Goal: Navigation & Orientation: Locate item on page

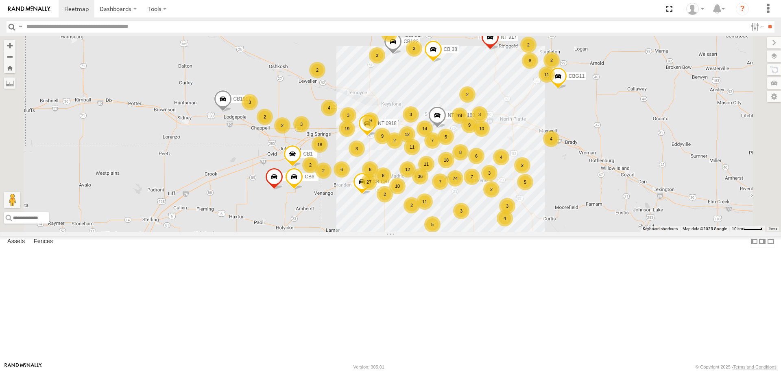
click at [775, 58] on label at bounding box center [775, 55] width 14 height 11
click at [0, 0] on span "Basemaps" at bounding box center [0, 0] width 0 height 0
click at [0, 0] on span "Satellite + Roadmap" at bounding box center [0, 0] width 0 height 0
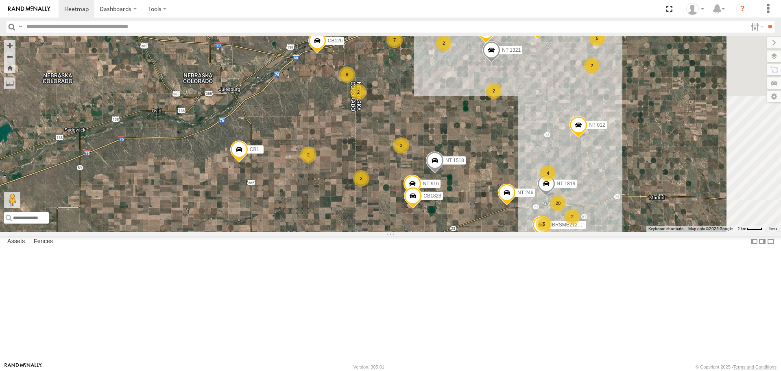
drag, startPoint x: 524, startPoint y: 244, endPoint x: 428, endPoint y: 243, distance: 95.7
click at [428, 231] on div "NT 917 CB1847 CB6 NT NO# 1600 AS CB1917 CB CB1 NT 0918 CB1 CB122 CBG11 CB 38 15…" at bounding box center [390, 133] width 781 height 195
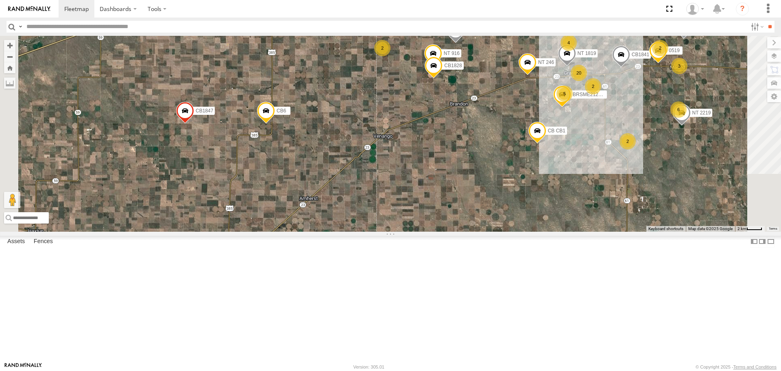
drag, startPoint x: 326, startPoint y: 303, endPoint x: 353, endPoint y: 171, distance: 134.9
click at [353, 171] on div "NT 917 CB1847 CB6 NT NO# 1600 AS CB1917 CB CB1 NT 0918 CB1 CB122 CBG11 CB 38 15…" at bounding box center [390, 133] width 781 height 195
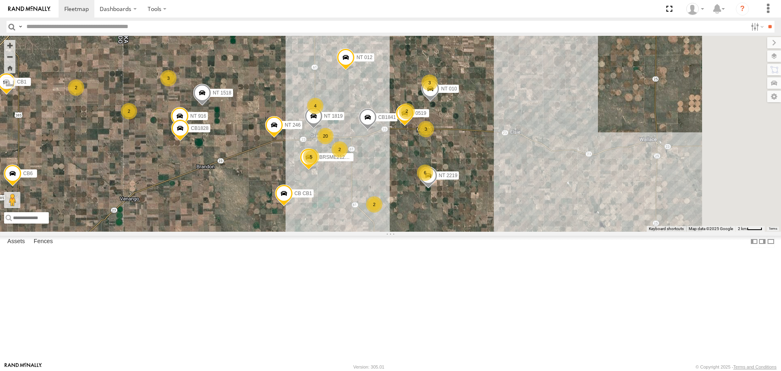
drag, startPoint x: 509, startPoint y: 253, endPoint x: 255, endPoint y: 317, distance: 261.5
click at [255, 231] on div "NT 917 CB1847 CB6 NT NO# 1600 AS CB1917 CB CB1 NT 0918 CB1 CB122 CBG11 CB 38 15…" at bounding box center [390, 133] width 781 height 195
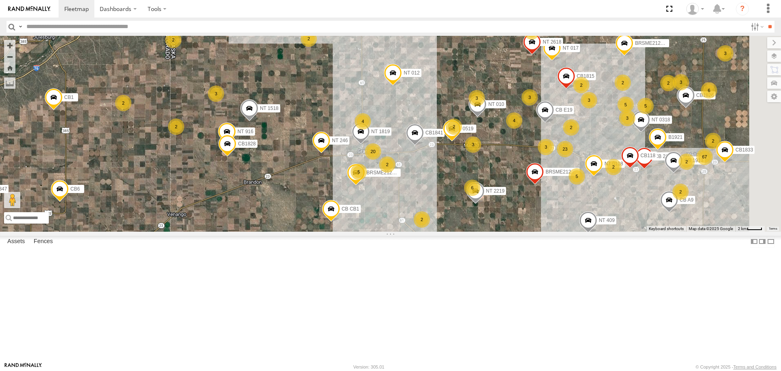
drag, startPoint x: 434, startPoint y: 278, endPoint x: 482, endPoint y: 295, distance: 50.6
click at [482, 231] on div "NT 917 CB1847 CB6 NT NO# 1600 AS CB1917 CB CB1 NT 0918 CB1 CB122 CBG11 CB 38 15…" at bounding box center [390, 133] width 781 height 195
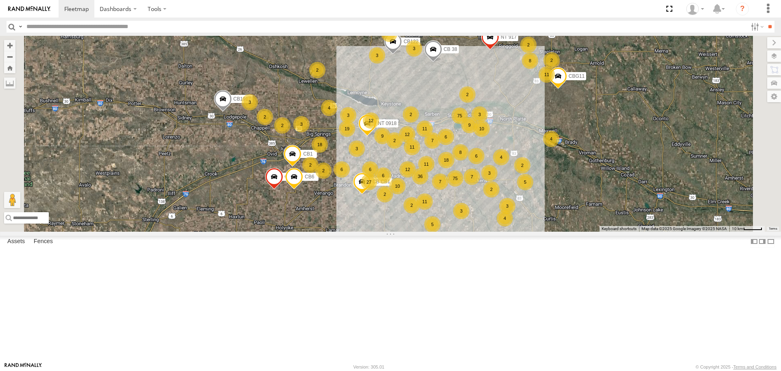
drag, startPoint x: 288, startPoint y: 207, endPoint x: 291, endPoint y: 195, distance: 11.7
click at [291, 200] on div "6 6 2 2 36 75 8 75 19 11 NT 917 3 2 18 9 6 12 11 5 CB1847 2 10 12 4 11 6 3 18 4…" at bounding box center [390, 133] width 781 height 195
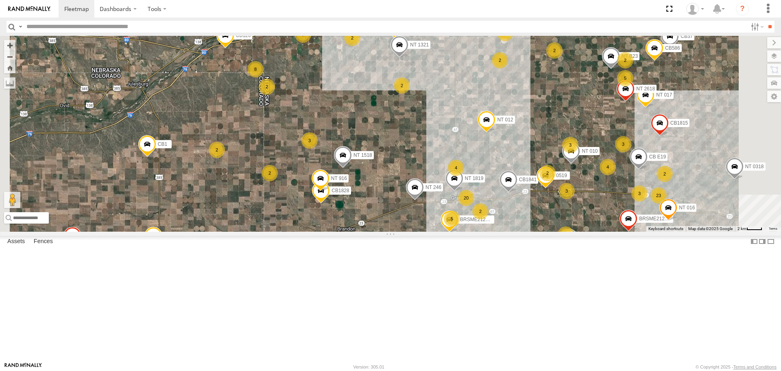
drag, startPoint x: 415, startPoint y: 232, endPoint x: 392, endPoint y: 255, distance: 31.9
click at [392, 231] on div "NT 917 CB1847 CB6 CB1917 CB CB1 NT 0918 CB1 CB122 CBG11 CB 38 CB1841 CB G3 CB 2…" at bounding box center [390, 133] width 781 height 195
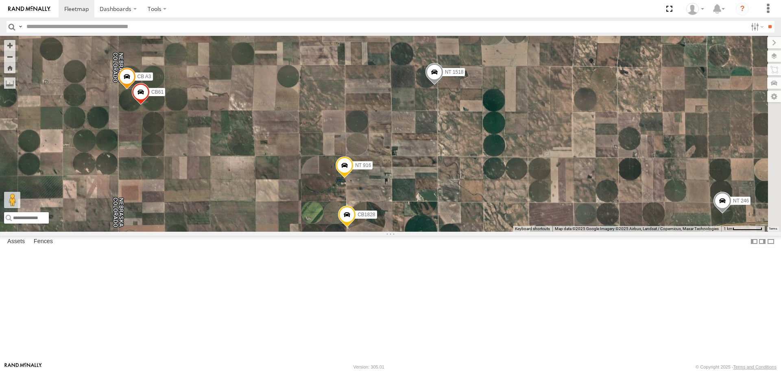
drag, startPoint x: 422, startPoint y: 217, endPoint x: 375, endPoint y: 181, distance: 59.6
click at [332, 169] on div "NT 917 CB1847 CB6 CB1917 CB CB1 NT 0918 CB1 CB122 CBG11 CB 38 CB1841 CB G3 CB 2…" at bounding box center [390, 133] width 781 height 195
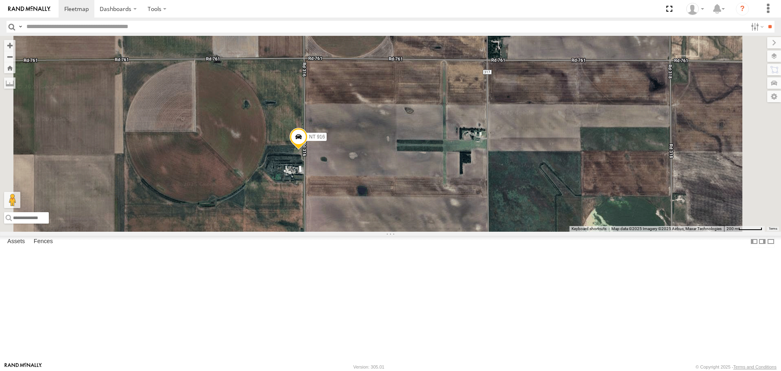
drag, startPoint x: 436, startPoint y: 281, endPoint x: 411, endPoint y: 198, distance: 86.7
click at [411, 198] on div "NT 917 CB1847 CB6 CB1917 CB CB1 NT 0918 CB1 CB122 CBG11 CB 38 CB1841 CB G3 CB 2…" at bounding box center [390, 133] width 781 height 195
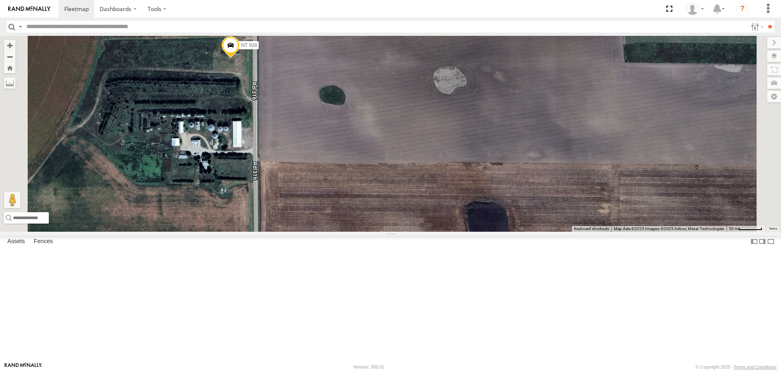
drag, startPoint x: 320, startPoint y: 123, endPoint x: 355, endPoint y: 276, distance: 156.9
click at [355, 231] on div "NT 917 CB1847 CB6 CB1917 CB CB1 NT 0918 CB1 CB122 CBG11 CB 38 CB1841 CB G3 CB 2…" at bounding box center [390, 133] width 781 height 195
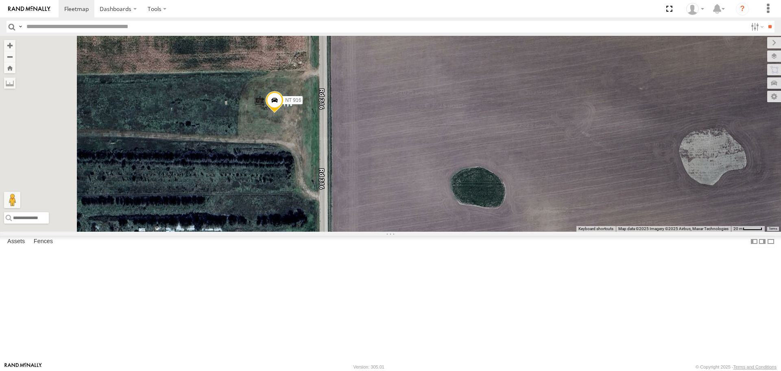
drag, startPoint x: 340, startPoint y: 124, endPoint x: 410, endPoint y: 223, distance: 121.3
click at [410, 223] on div "NT 917 CB1847 CB6 CB1917 CB CB1 NT 0918 CB1 CB122 CBG11 CB 38 CB1841 CB G3 CB 2…" at bounding box center [390, 133] width 781 height 195
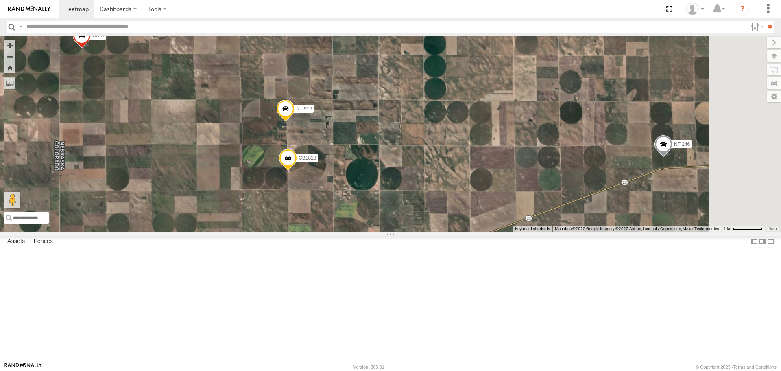
drag, startPoint x: 429, startPoint y: 320, endPoint x: 392, endPoint y: 204, distance: 122.3
click at [392, 204] on div "NT 917 CB1847 CB6 CB1917 CB CB1 NT 0918 CB1 CB122 CBG11 CB 38 CB1841 CB G3 CB 2…" at bounding box center [390, 133] width 781 height 195
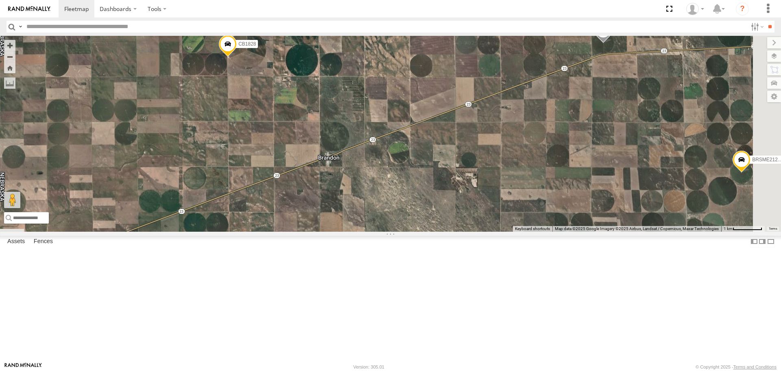
drag, startPoint x: 484, startPoint y: 296, endPoint x: 425, endPoint y: 185, distance: 126.2
click at [425, 185] on div "NT 917 CB1847 CB6 CB1917 CB CB1 NT 0918 CB1 CB122 CBG11 CB 38 CB1841 CB G3 CB 2…" at bounding box center [390, 133] width 781 height 195
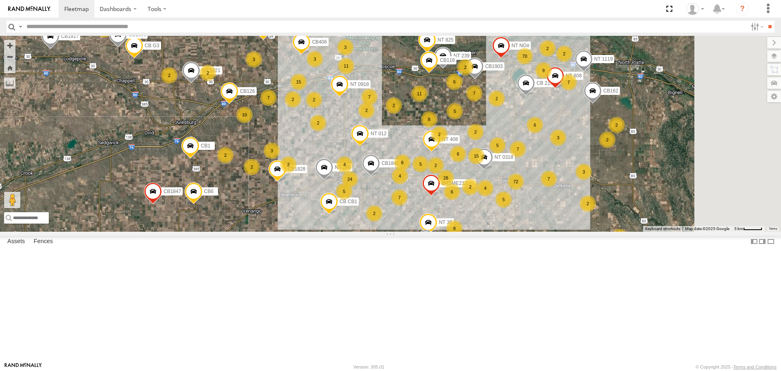
drag, startPoint x: 486, startPoint y: 261, endPoint x: 454, endPoint y: 275, distance: 34.3
click at [454, 231] on div "NT 917 CB1847 CB6 CB1917 CB CB1 NT 0918 CB1 CB122 CBG11 CB 38 CB1841 CB G3 CB 2…" at bounding box center [390, 133] width 781 height 195
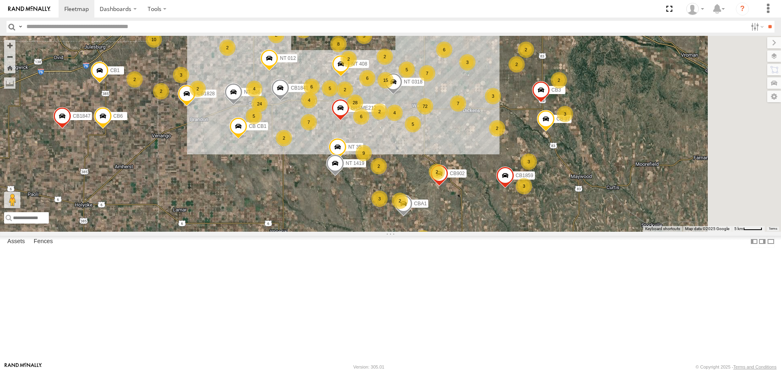
drag, startPoint x: 498, startPoint y: 309, endPoint x: 429, endPoint y: 237, distance: 99.6
click at [344, 176] on span at bounding box center [335, 165] width 18 height 22
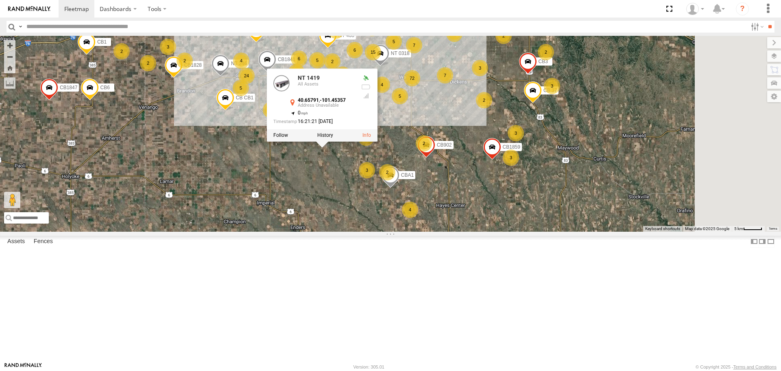
drag, startPoint x: 470, startPoint y: 298, endPoint x: 460, endPoint y: 275, distance: 25.2
click at [460, 231] on div "NT 917 CB1847 CB6 CB1917 CB CB1 NT 0918 CB1 CB122 CBG11 CB 38 CB1841 CB G3 CB 2…" at bounding box center [390, 133] width 781 height 195
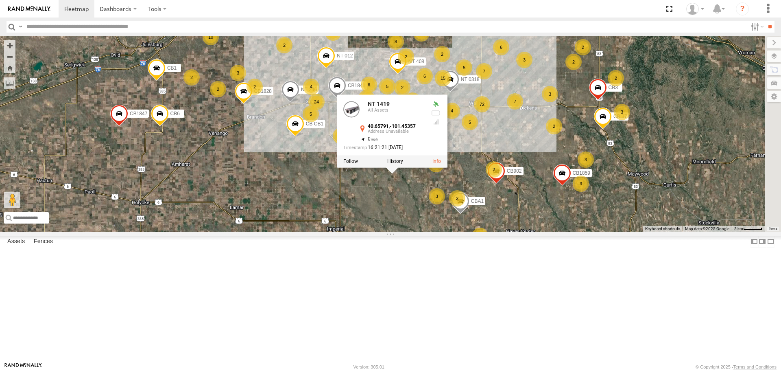
drag, startPoint x: 431, startPoint y: 272, endPoint x: 504, endPoint y: 301, distance: 78.8
click at [504, 231] on div "NT 917 CB1847 CB6 CB1917 CB CB1 NT 0918 CB1 CB122 CBG11 CB 38 CB1841 CB G3 CB 2…" at bounding box center [390, 133] width 781 height 195
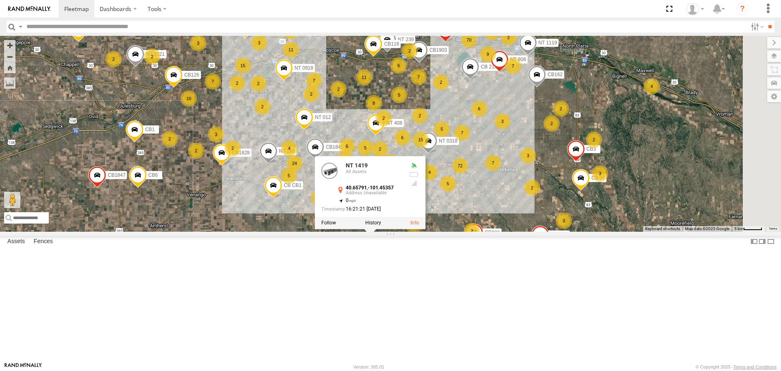
drag, startPoint x: 378, startPoint y: 258, endPoint x: 355, endPoint y: 321, distance: 66.3
click at [355, 231] on div "NT 917 CB1847 CB6 CB1917 CB CB1 NT 0918 CB1 CB122 CBG11 CB 38 CB1841 CB G3 CB 2…" at bounding box center [390, 133] width 781 height 195
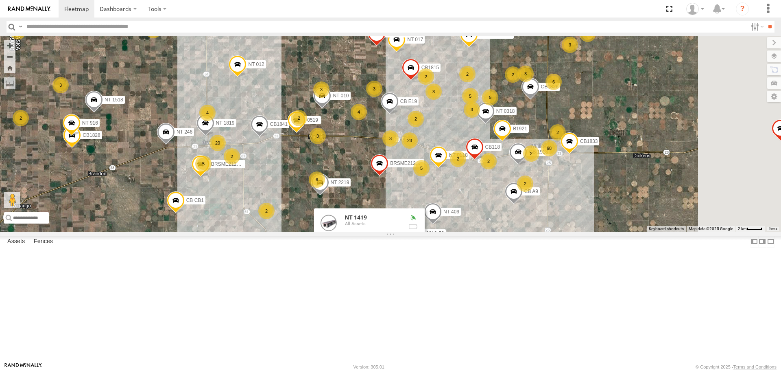
drag, startPoint x: 396, startPoint y: 199, endPoint x: 303, endPoint y: 252, distance: 107.0
click at [303, 231] on div "NT 917 CB1847 CB6 CB1917 CB CB1 NT 0918 CB1 CB122 CBG11 CB 38 CB1841 CB G3 CB 2…" at bounding box center [390, 133] width 781 height 195
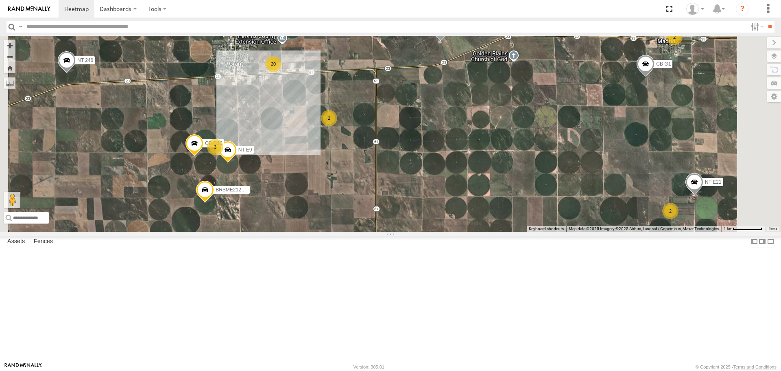
drag, startPoint x: 351, startPoint y: 153, endPoint x: 370, endPoint y: 179, distance: 32.7
click at [370, 179] on div "NT 917 CB1847 CB6 CB1917 CB CB1 NT 0918 CB1 CB122 CBG11 CB 38 CB1841 CB G3 CB 2…" at bounding box center [390, 133] width 781 height 195
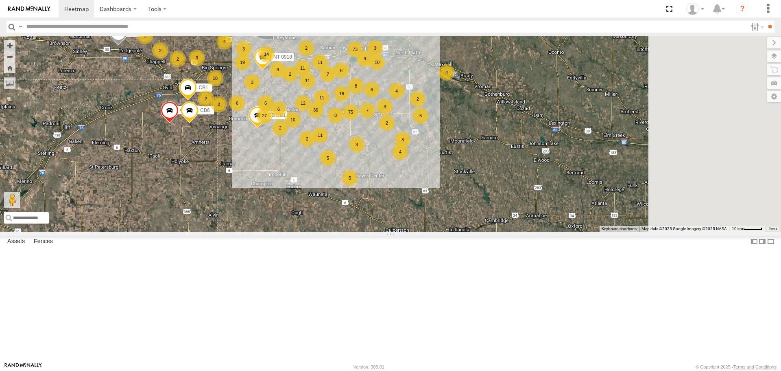
drag, startPoint x: 531, startPoint y: 223, endPoint x: 444, endPoint y: 168, distance: 102.6
click at [444, 168] on div "6 6 2 2 36 73 8 75 19 11 NT 917 3 2 18 9 6 12 11 5 CB1847 2 10 14 4 11 6 3 18 4…" at bounding box center [390, 133] width 781 height 195
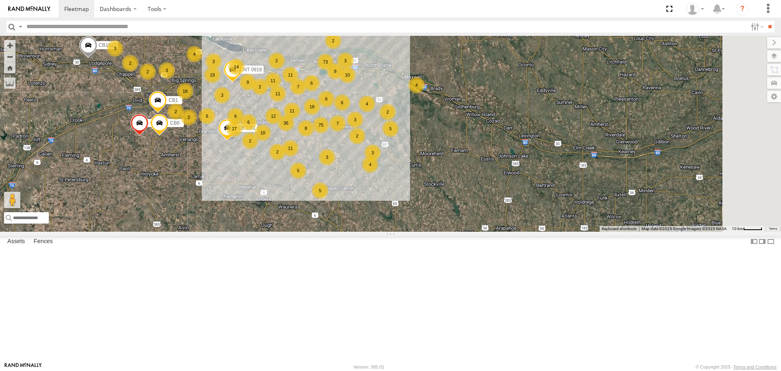
drag, startPoint x: 482, startPoint y: 139, endPoint x: 451, endPoint y: 153, distance: 34.3
click at [451, 153] on div "6 6 2 2 36 73 8 75 19 11 NT 917 3 2 18 9 6 12 11 5 CB1847 2 10 14 4 11 6 3 18 4…" at bounding box center [390, 133] width 781 height 195
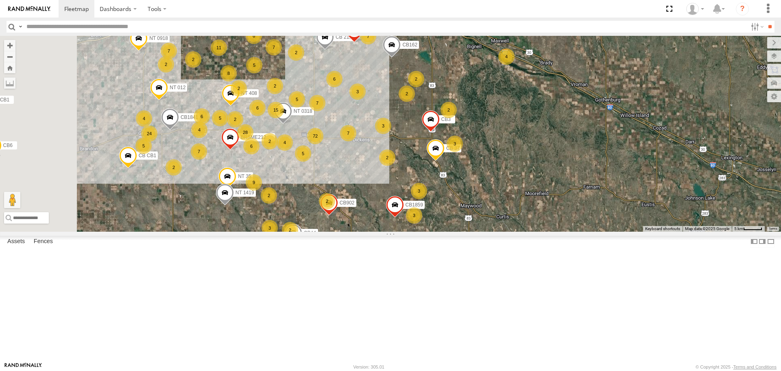
drag, startPoint x: 383, startPoint y: 217, endPoint x: 404, endPoint y: 221, distance: 21.5
click at [311, 162] on div "5" at bounding box center [303, 153] width 16 height 16
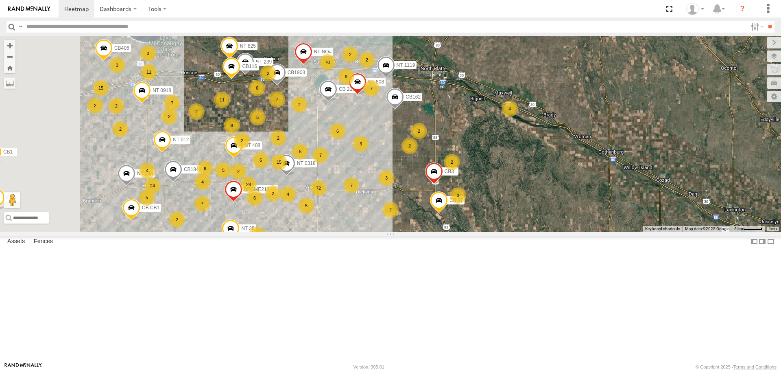
drag, startPoint x: 443, startPoint y: 139, endPoint x: 446, endPoint y: 194, distance: 54.6
click at [346, 139] on div "6" at bounding box center [338, 131] width 16 height 16
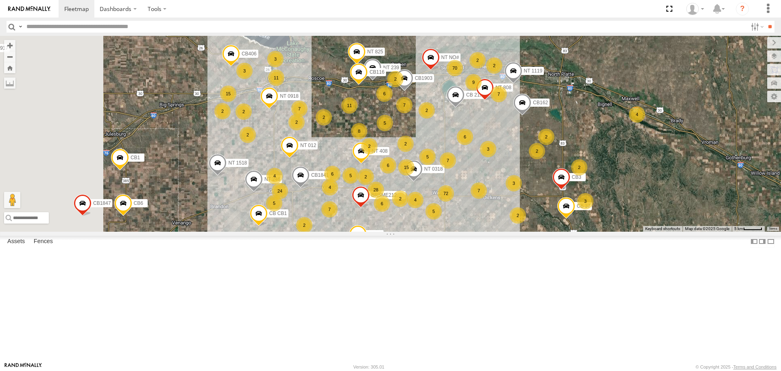
drag, startPoint x: 372, startPoint y: 172, endPoint x: 477, endPoint y: 174, distance: 105.0
click at [477, 174] on div "NT 917 CB1847 CB6 CB1917 CB CB1 NT 0918 CB1 CB122 CBG11 CB 38 CB1841 3 2 28 70 …" at bounding box center [390, 133] width 781 height 195
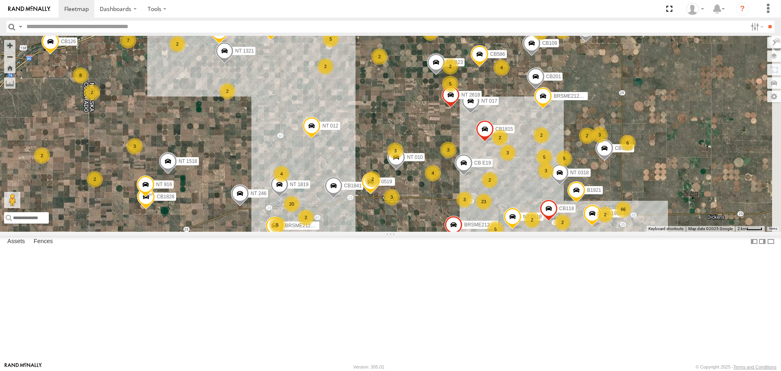
drag, startPoint x: 335, startPoint y: 251, endPoint x: 274, endPoint y: 193, distance: 84.1
click at [274, 193] on div "NT 917 CB1847 CB6 CB1917 CB CB1 NT 0918 CB1 CB122 CBG11 CB 38 CB1841 CB 2150 NT…" at bounding box center [390, 133] width 781 height 195
